Goal: Task Accomplishment & Management: Use online tool/utility

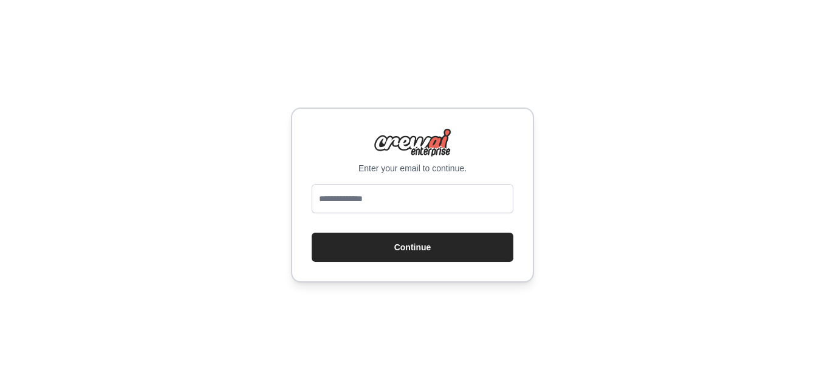
type input "**********"
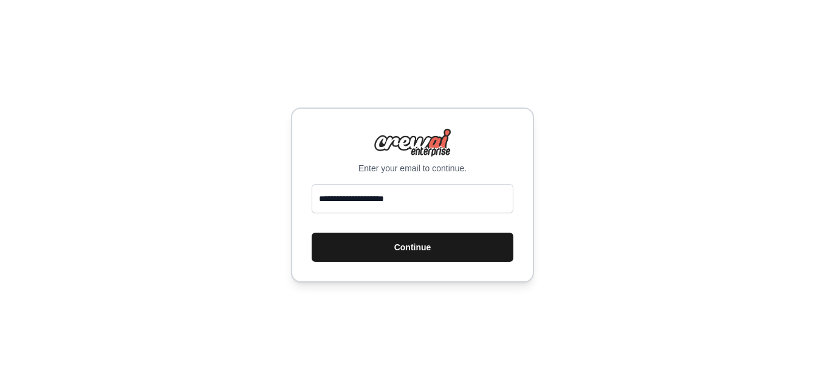
click at [371, 253] on button "Continue" at bounding box center [413, 247] width 202 height 29
click at [465, 239] on button "Continue" at bounding box center [413, 247] width 202 height 29
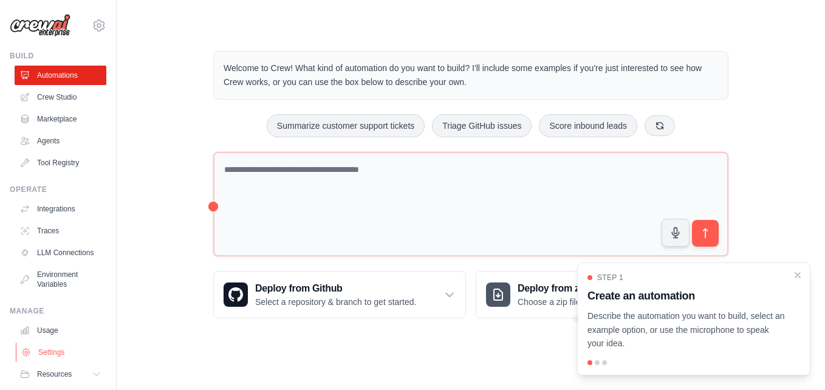
click at [46, 362] on link "Settings" at bounding box center [62, 352] width 92 height 19
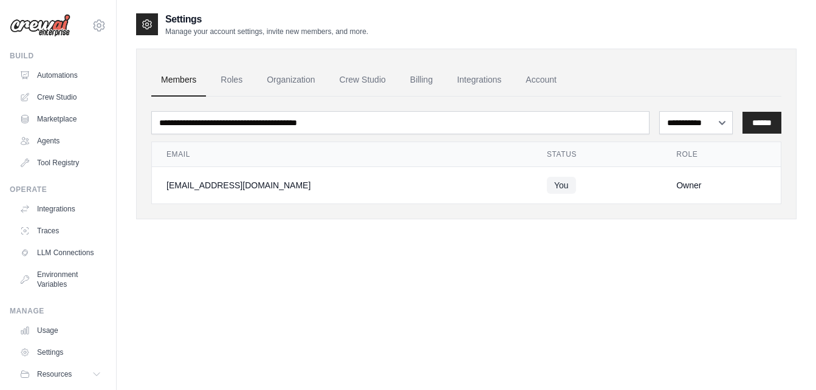
click at [315, 239] on div "**********" at bounding box center [466, 207] width 661 height 390
drag, startPoint x: 315, startPoint y: 239, endPoint x: 236, endPoint y: 249, distance: 79.5
click at [236, 249] on div "**********" at bounding box center [466, 207] width 661 height 390
click at [546, 78] on link "Account" at bounding box center [541, 80] width 50 height 33
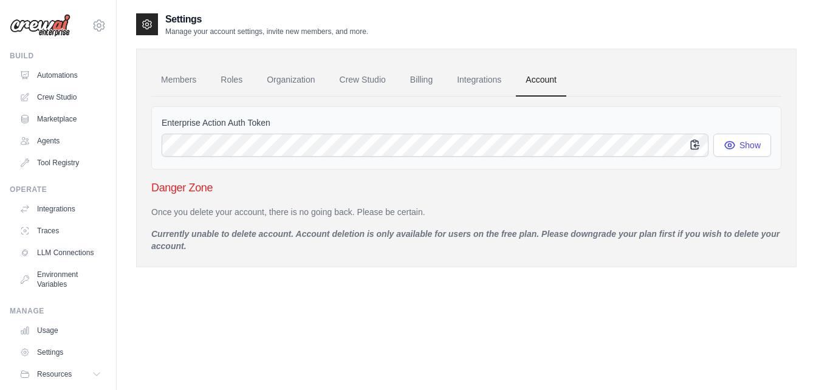
click at [692, 144] on icon "button" at bounding box center [695, 144] width 8 height 9
click at [49, 74] on link "Automations" at bounding box center [62, 75] width 92 height 19
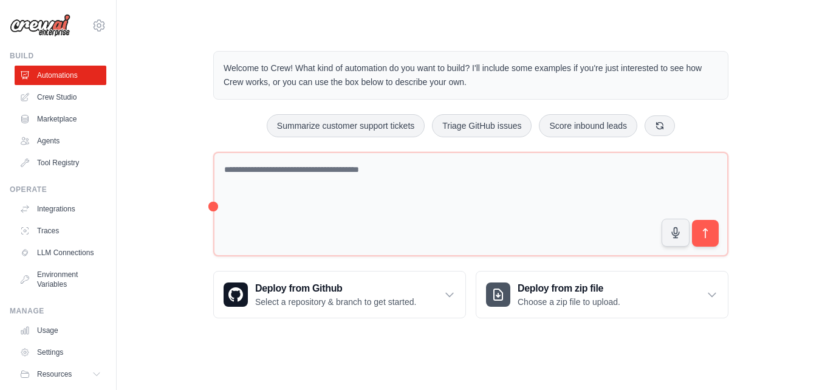
click at [57, 34] on img at bounding box center [40, 25] width 61 height 23
click at [53, 26] on img at bounding box center [40, 25] width 61 height 23
click at [47, 21] on img at bounding box center [40, 25] width 61 height 23
click at [35, 75] on link "Automations" at bounding box center [62, 75] width 92 height 19
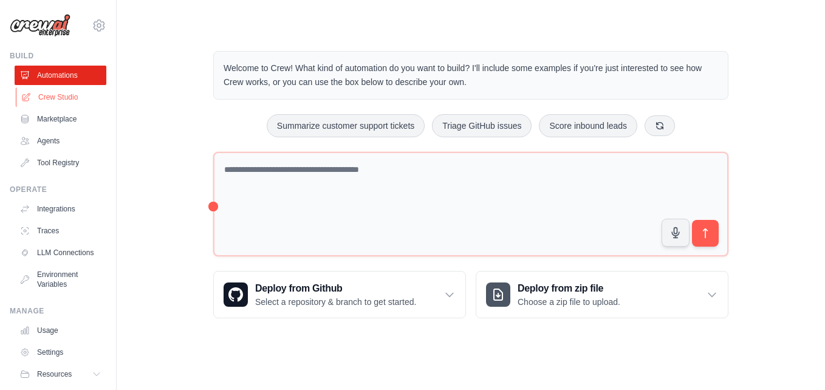
click at [42, 89] on link "Crew Studio" at bounding box center [62, 97] width 92 height 19
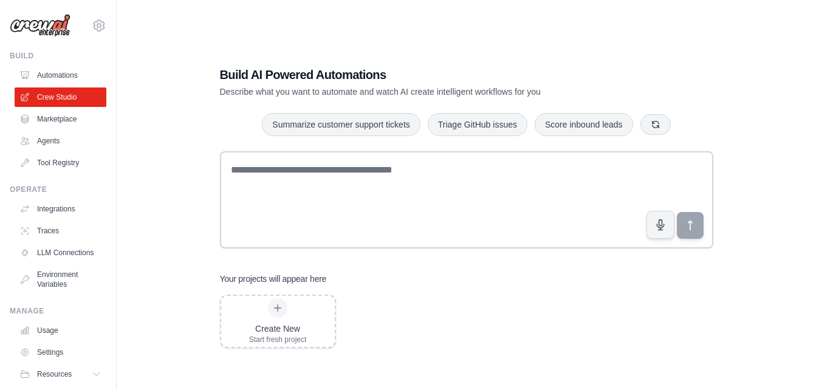
click at [29, 55] on div "Build" at bounding box center [58, 56] width 97 height 10
click at [46, 76] on link "Automations" at bounding box center [62, 75] width 92 height 19
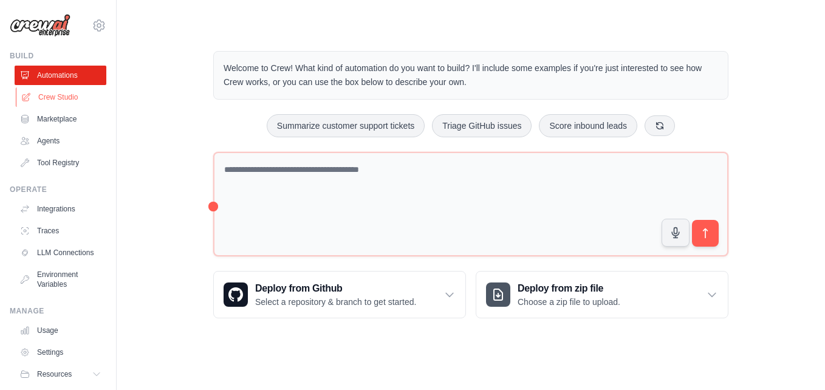
click at [52, 98] on link "Crew Studio" at bounding box center [62, 97] width 92 height 19
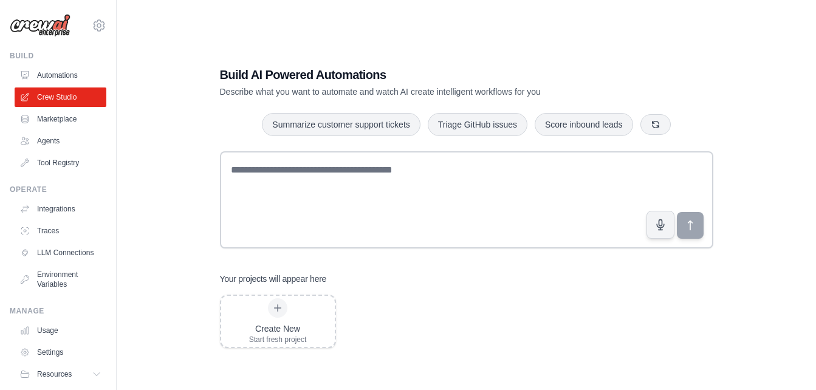
click at [136, 35] on div "Build AI Powered Automations Describe what you want to automate and watch AI cr…" at bounding box center [466, 207] width 699 height 390
click at [61, 69] on link "Automations" at bounding box center [62, 75] width 92 height 19
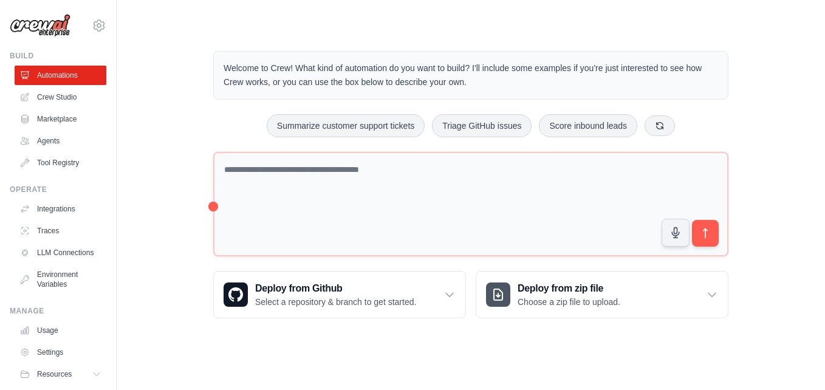
click at [39, 32] on img at bounding box center [40, 25] width 61 height 23
